Goal: Task Accomplishment & Management: Use online tool/utility

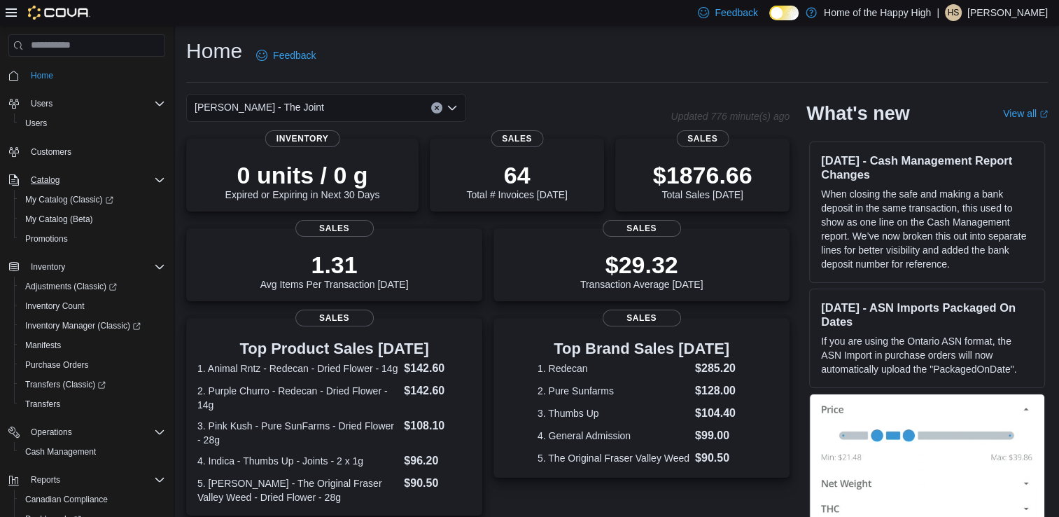
scroll to position [113, 0]
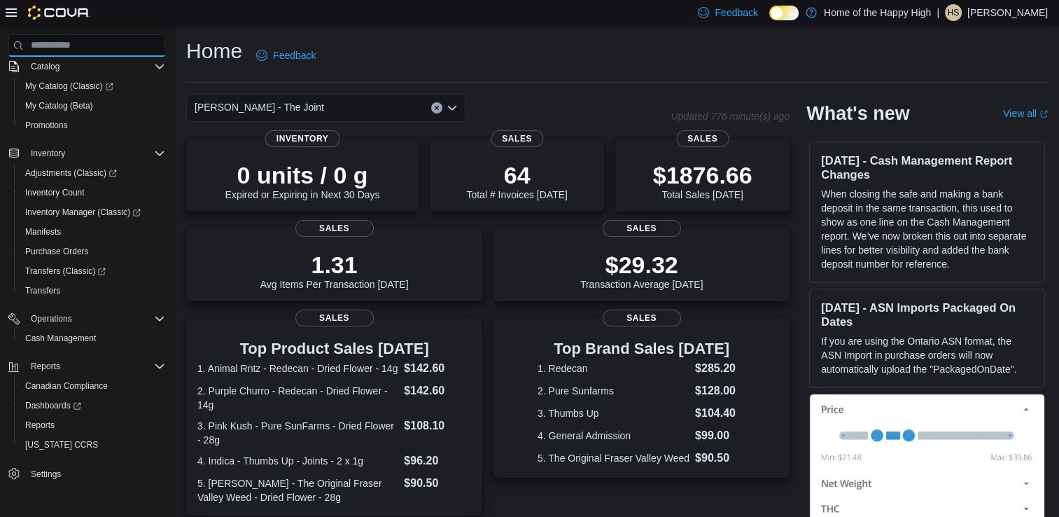
click at [71, 48] on input "search" at bounding box center [86, 45] width 157 height 22
click at [52, 154] on span "Inventory" at bounding box center [48, 153] width 34 height 11
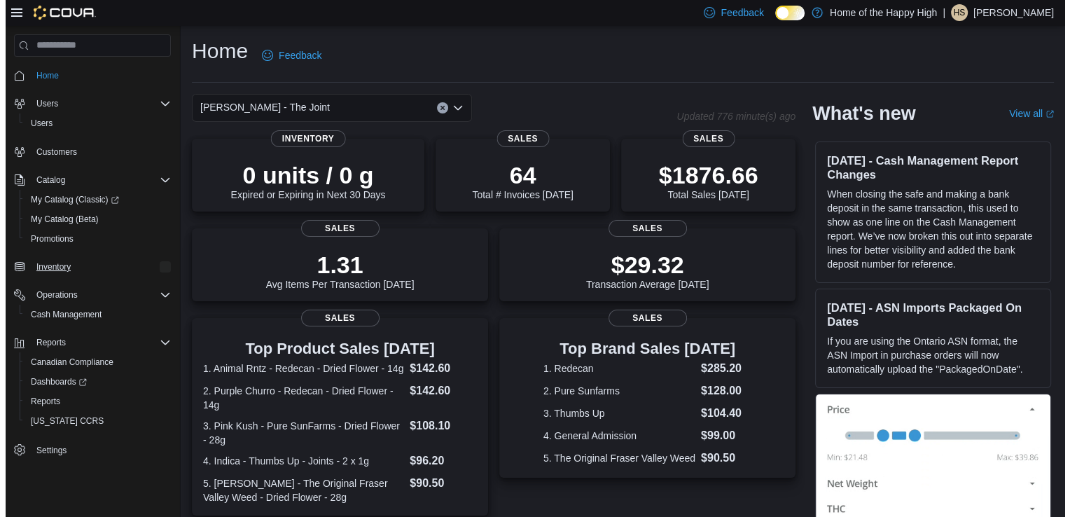
scroll to position [0, 0]
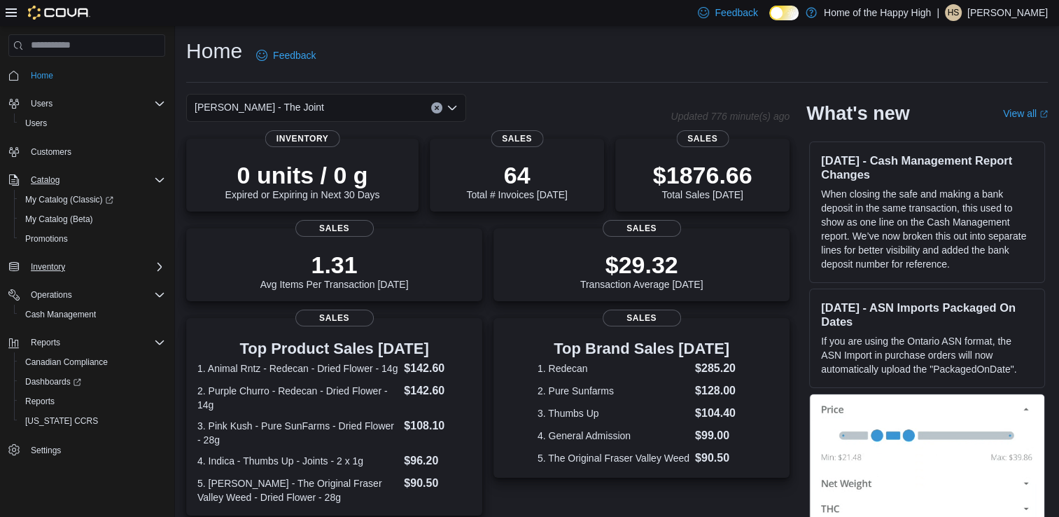
click at [68, 177] on div "Catalog" at bounding box center [95, 179] width 140 height 17
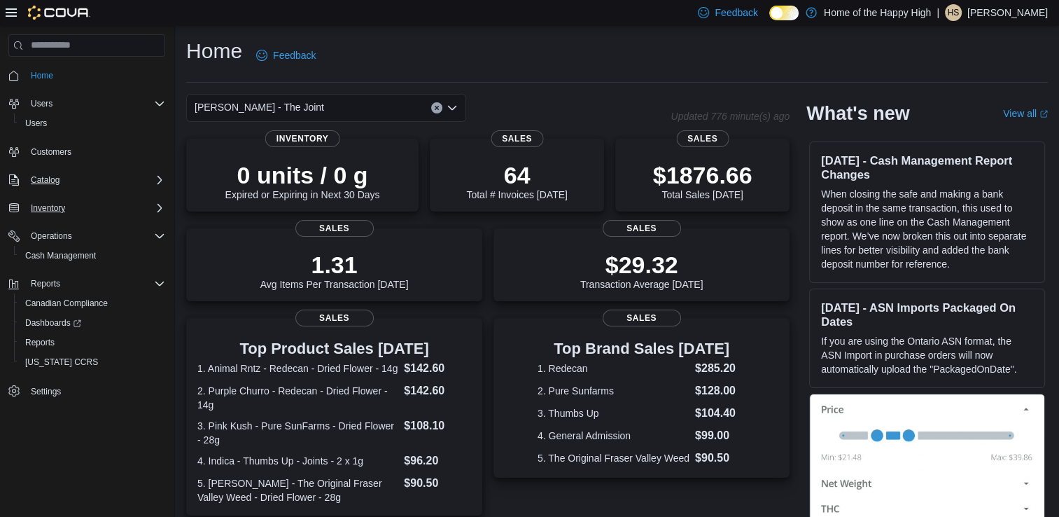
click at [68, 177] on div "Catalog" at bounding box center [95, 179] width 140 height 17
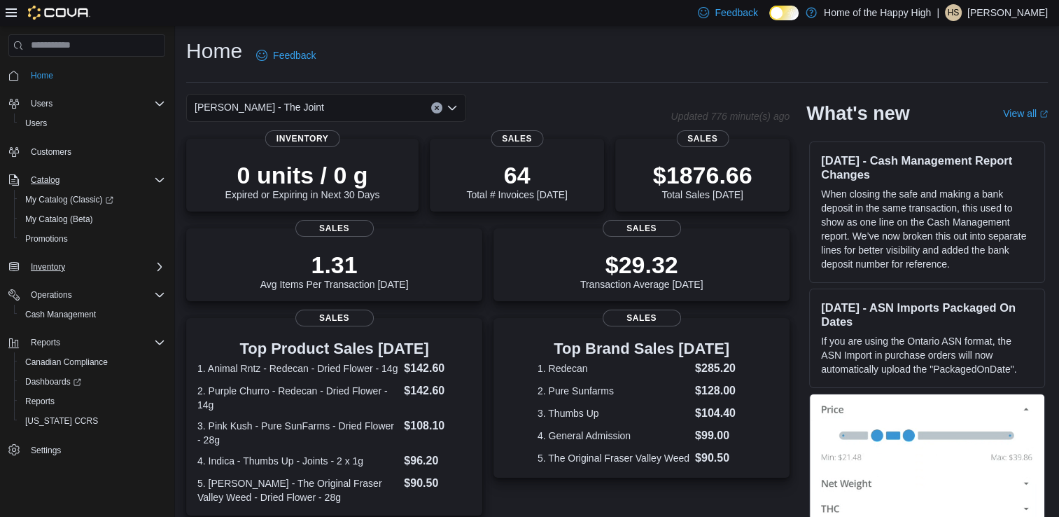
click at [66, 177] on div "Catalog" at bounding box center [95, 179] width 140 height 17
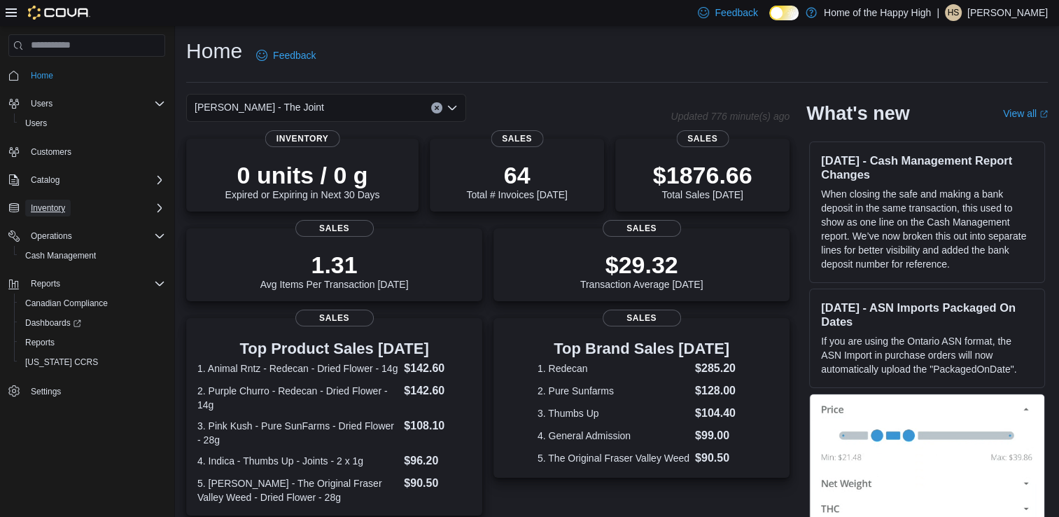
click at [60, 202] on span "Inventory" at bounding box center [48, 207] width 34 height 11
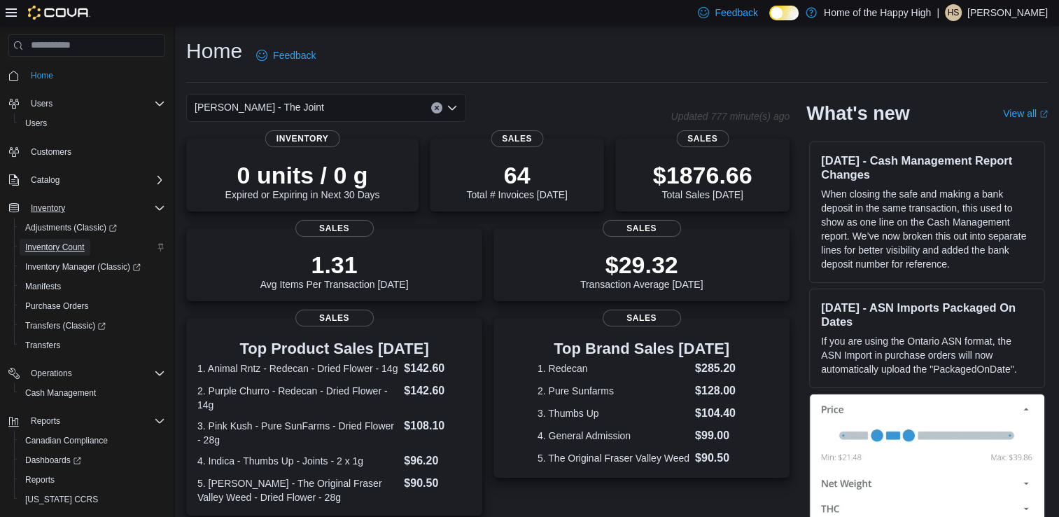
click at [68, 248] on span "Inventory Count" at bounding box center [54, 246] width 59 height 11
